Goal: Check status: Check status

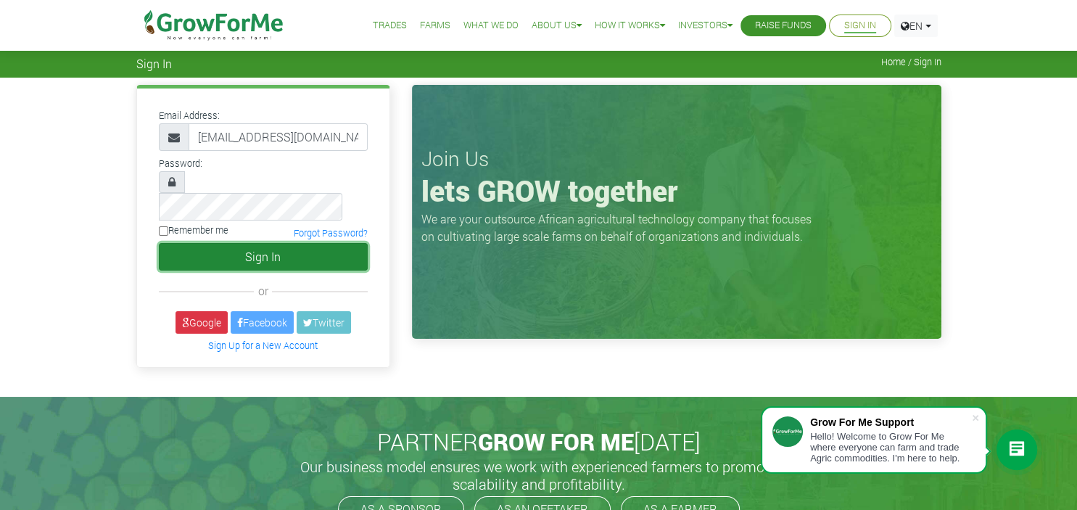
click at [252, 243] on button "Sign In" at bounding box center [263, 257] width 209 height 28
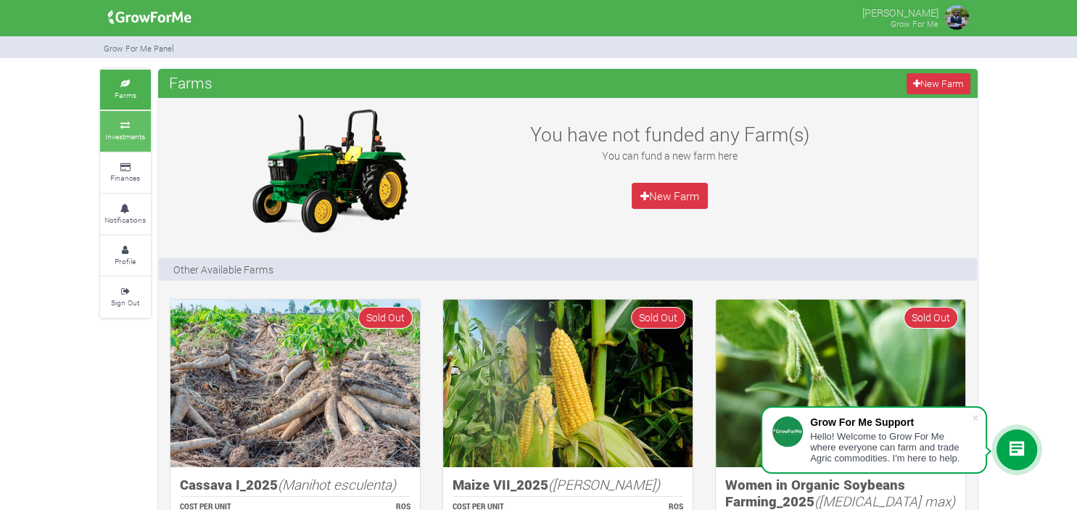
click at [125, 128] on icon at bounding box center [126, 125] width 44 height 7
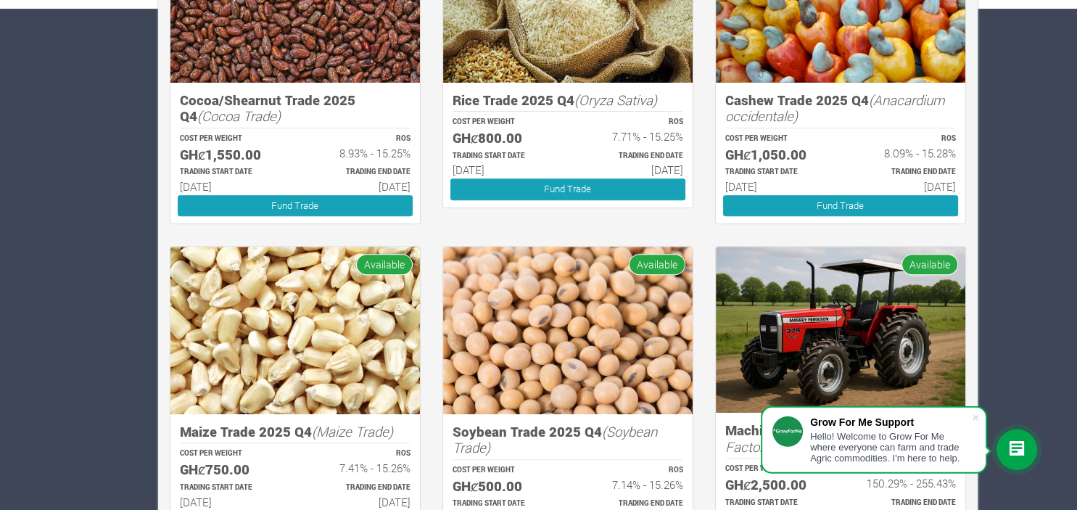
scroll to position [503, 0]
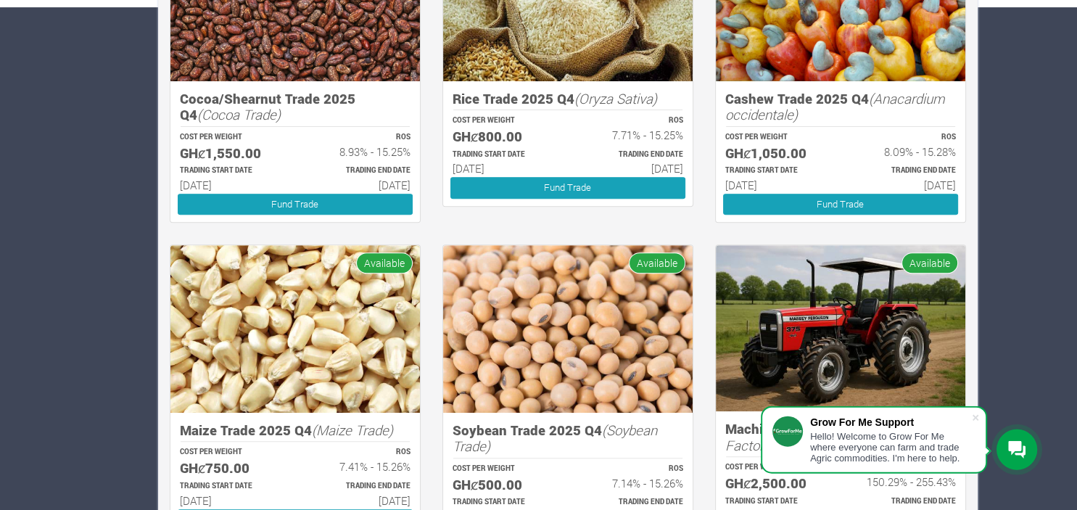
click at [1017, 459] on div at bounding box center [1016, 449] width 41 height 41
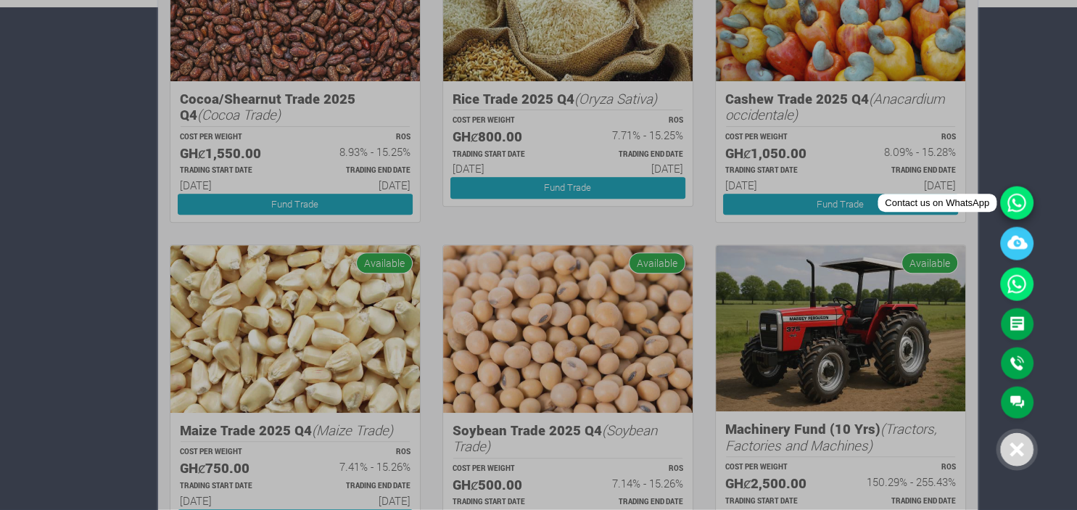
click at [1018, 204] on icon at bounding box center [1016, 202] width 33 height 33
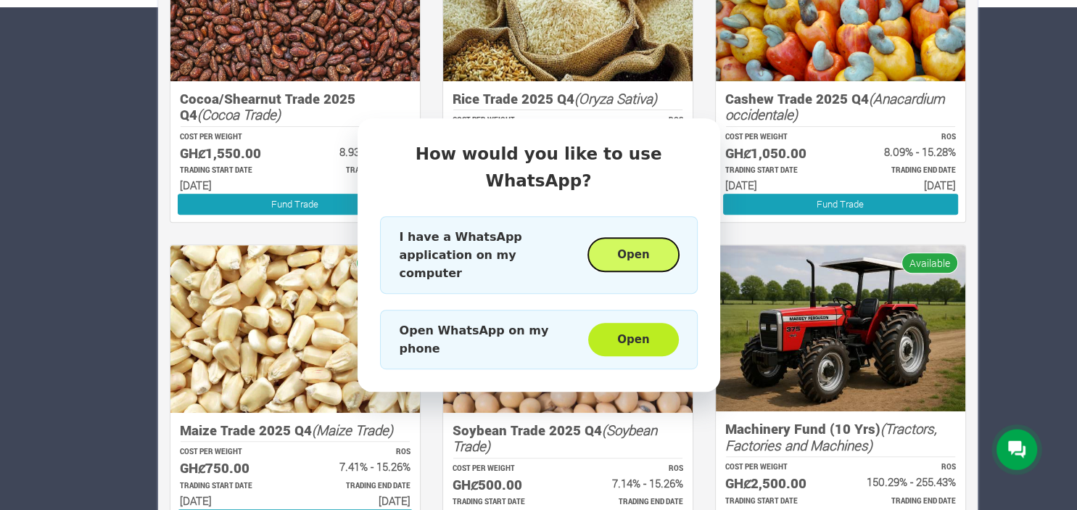
click at [644, 248] on button "Open" at bounding box center [633, 255] width 90 height 33
click at [69, 170] on div "How would you like to use WhatsApp? I have a WhatsApp application on my compute…" at bounding box center [538, 255] width 1077 height 510
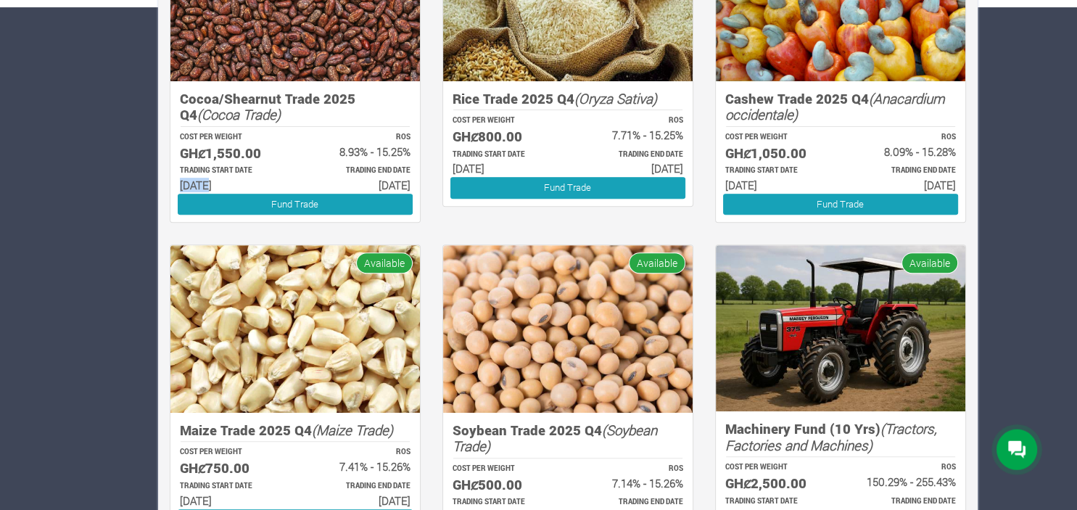
click at [69, 170] on div "Farms Investments Finances Notifications Profile Sign Out Investments New Inves…" at bounding box center [538, 184] width 1077 height 1236
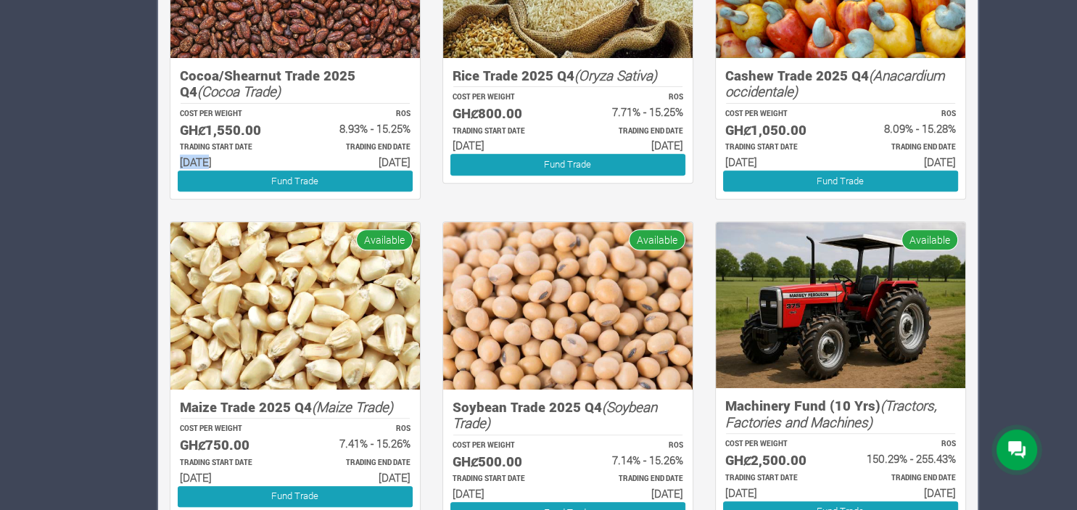
scroll to position [513, 0]
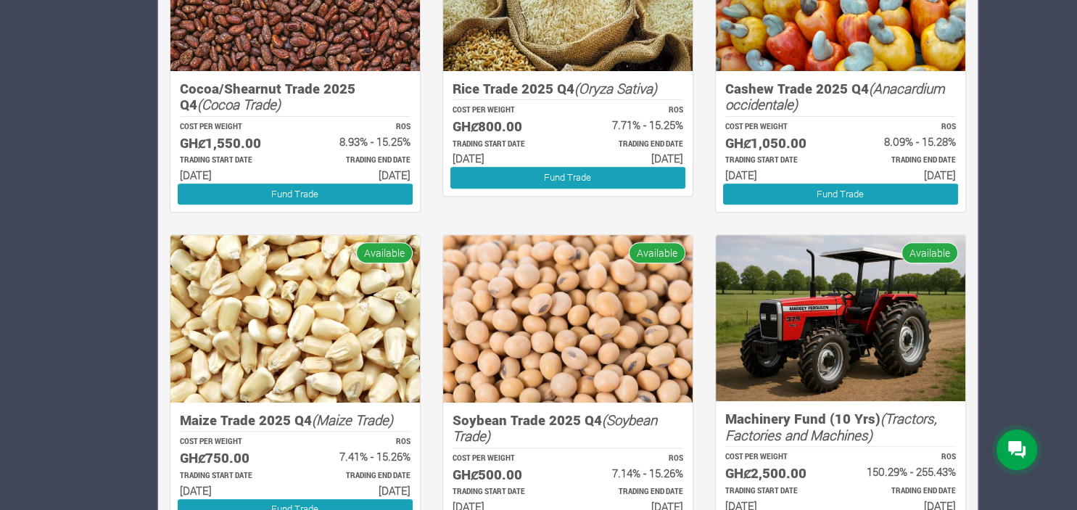
click at [69, 170] on div "Farms Investments Finances Notifications Profile Sign Out Investments New Inves…" at bounding box center [538, 250] width 1077 height 1388
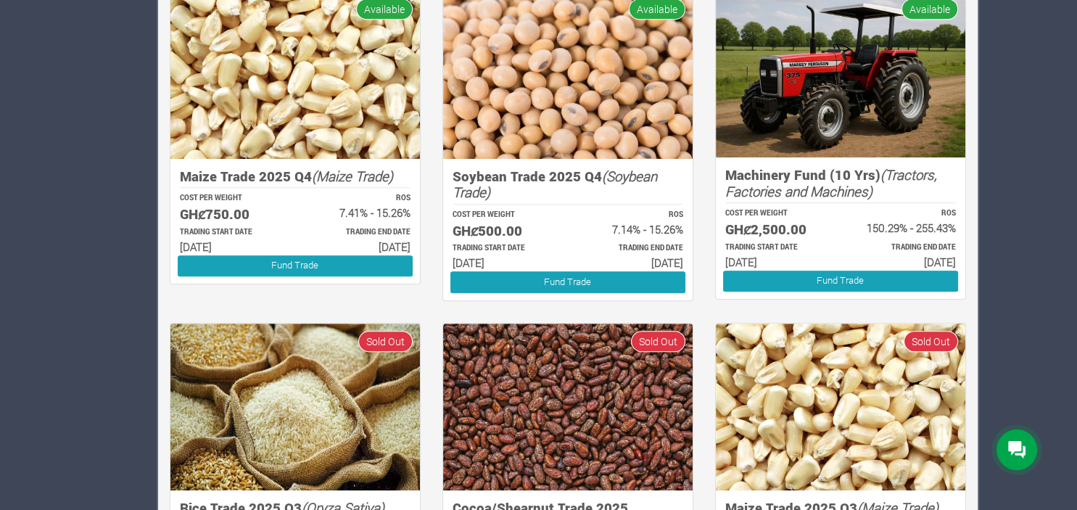
scroll to position [756, 0]
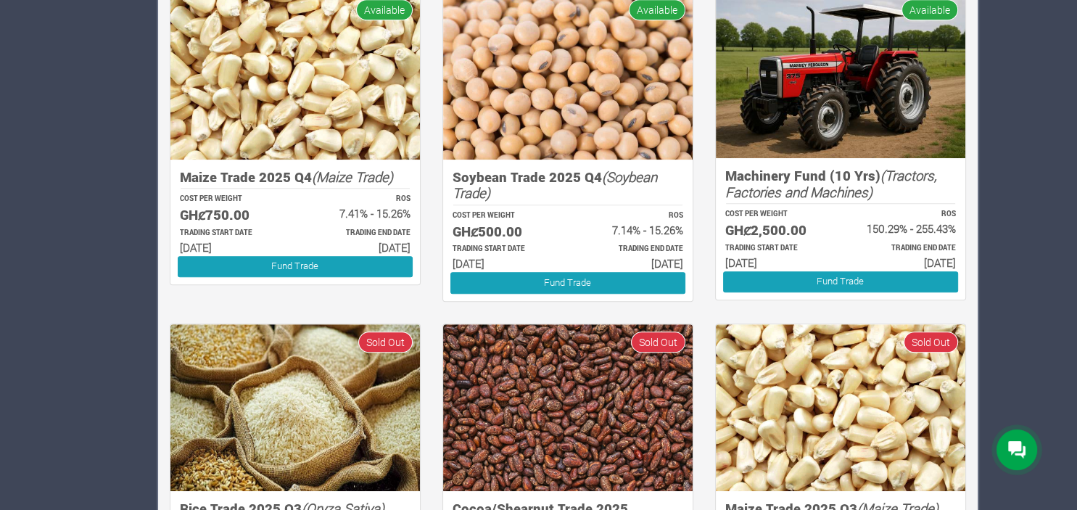
click at [107, 236] on div "Farms Investments Finances Notifications Profile Sign Out Investments New Inves…" at bounding box center [538, 7] width 899 height 1388
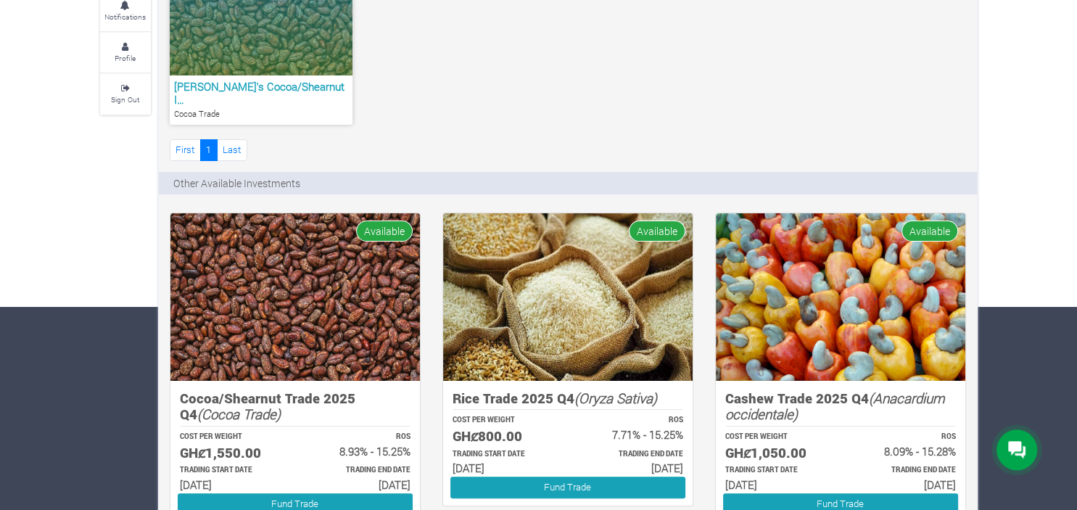
scroll to position [0, 0]
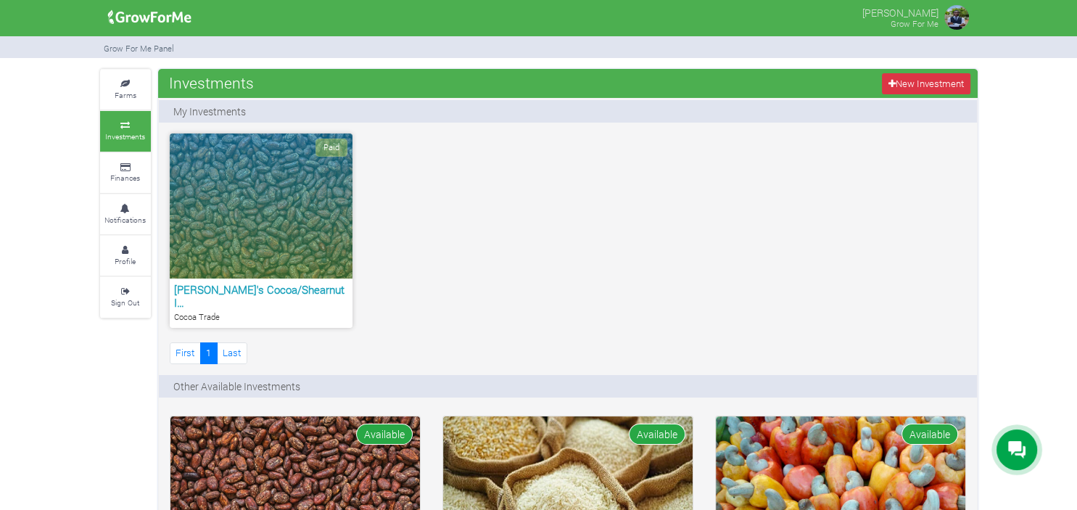
click at [250, 218] on div "Paid" at bounding box center [261, 205] width 183 height 145
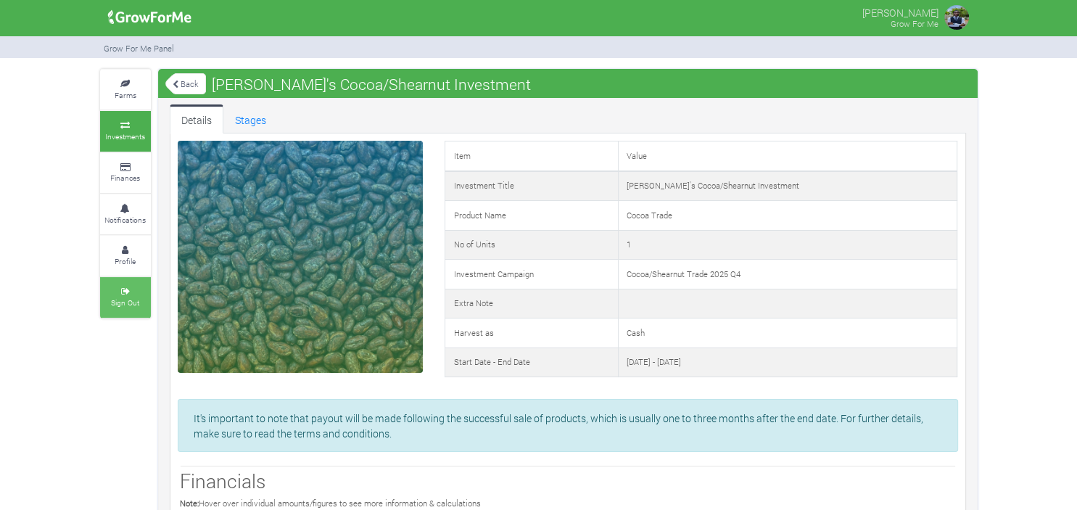
click at [116, 297] on small "Sign Out" at bounding box center [125, 302] width 28 height 10
